Goal: Information Seeking & Learning: Check status

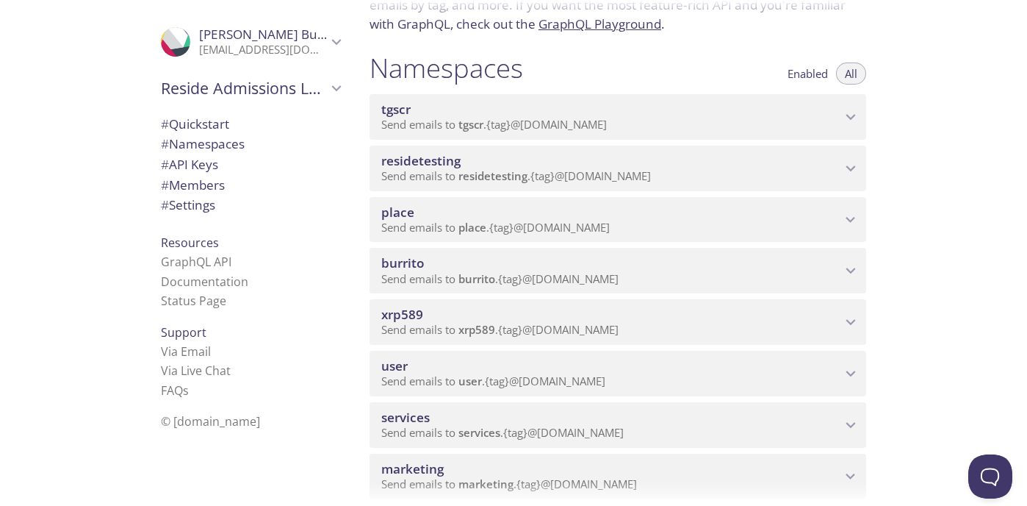
click at [497, 318] on span "xrp589" at bounding box center [611, 314] width 460 height 16
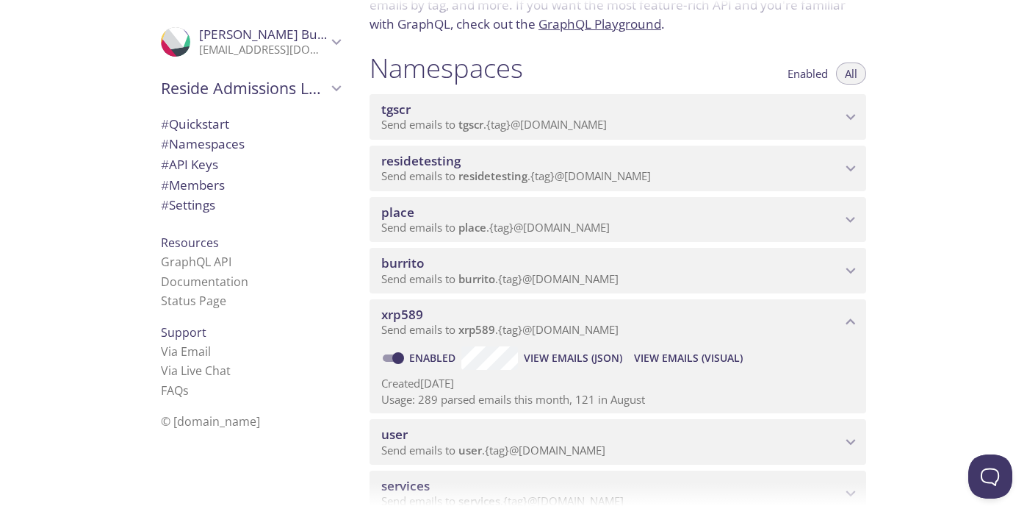
click at [701, 362] on span "View Emails (Visual)" at bounding box center [688, 358] width 109 height 18
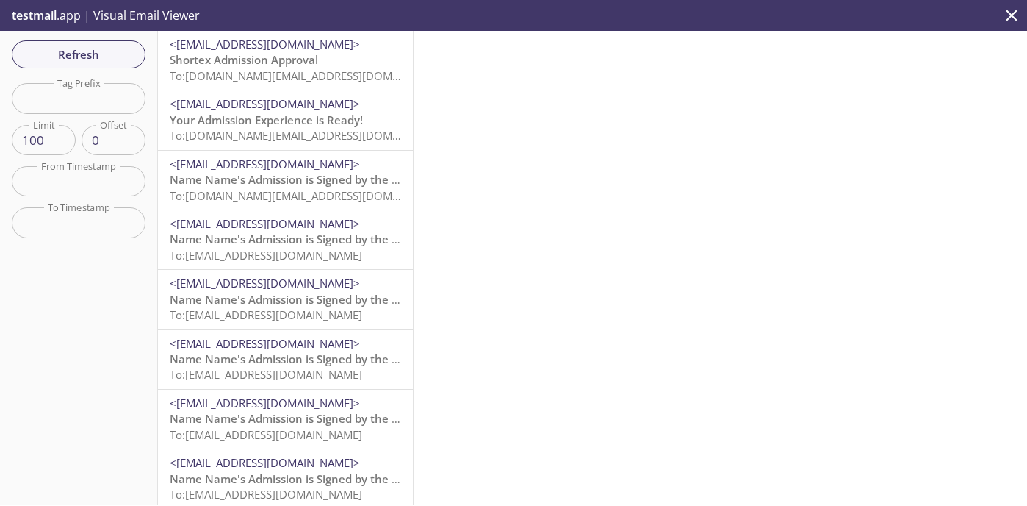
click at [332, 49] on span "<[EMAIL_ADDRESS][DOMAIN_NAME]>" at bounding box center [265, 44] width 190 height 15
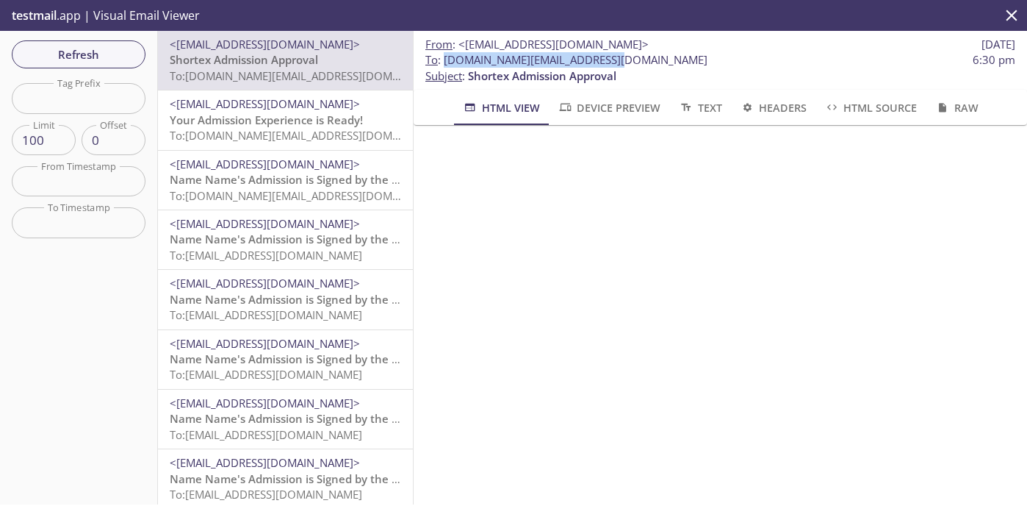
drag, startPoint x: 617, startPoint y: 62, endPoint x: 445, endPoint y: 62, distance: 171.2
click at [445, 62] on span "To : [DOMAIN_NAME][EMAIL_ADDRESS][DOMAIN_NAME] 6:30 pm" at bounding box center [721, 59] width 590 height 15
copy span "[DOMAIN_NAME][EMAIL_ADDRESS][DOMAIN_NAME]"
click at [101, 52] on span "Refresh" at bounding box center [79, 54] width 110 height 19
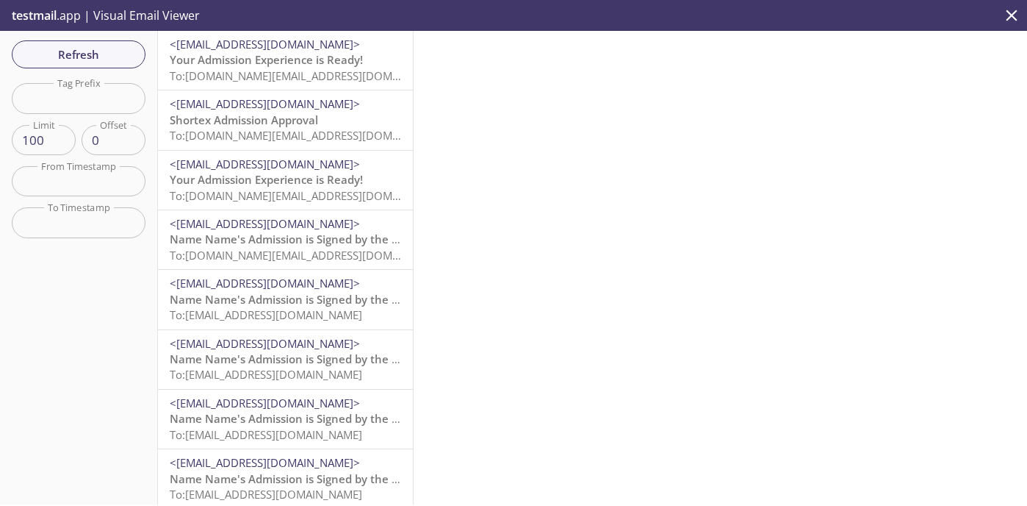
click at [281, 67] on span "Your Admission Experience is Ready!" at bounding box center [266, 59] width 193 height 15
